Goal: Information Seeking & Learning: Learn about a topic

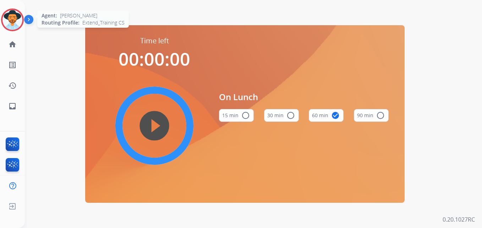
click at [15, 20] on img at bounding box center [12, 20] width 20 height 20
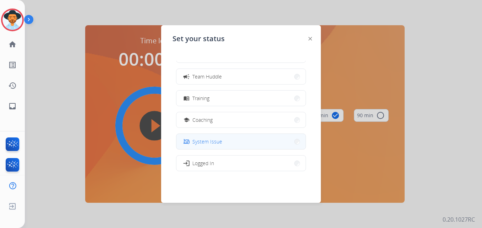
scroll to position [107, 0]
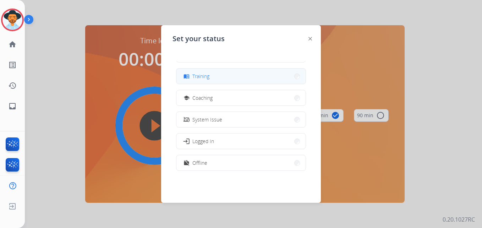
click at [228, 81] on button "menu_book Training" at bounding box center [241, 76] width 129 height 15
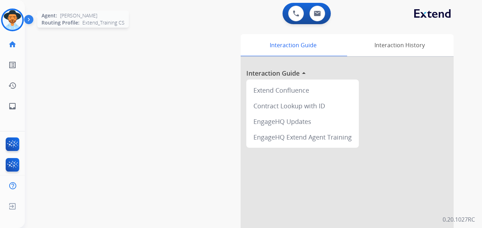
click at [22, 19] on img at bounding box center [12, 20] width 20 height 20
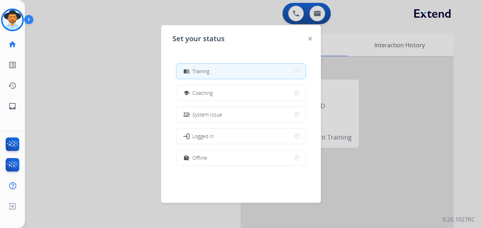
scroll to position [112, 0]
click at [360, 34] on div at bounding box center [241, 114] width 482 height 228
